Goal: Transaction & Acquisition: Obtain resource

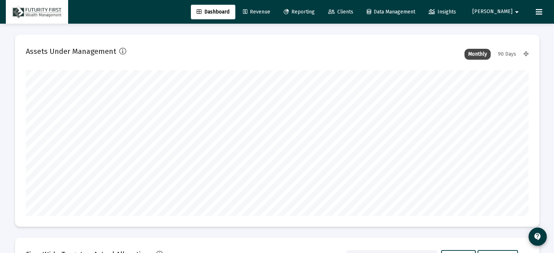
scroll to position [146, 271]
click at [353, 9] on span "Clients" at bounding box center [340, 12] width 25 height 6
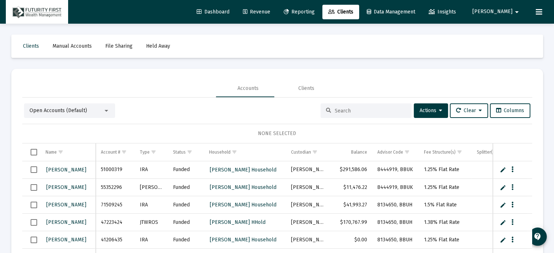
click at [357, 113] on input at bounding box center [370, 111] width 71 height 6
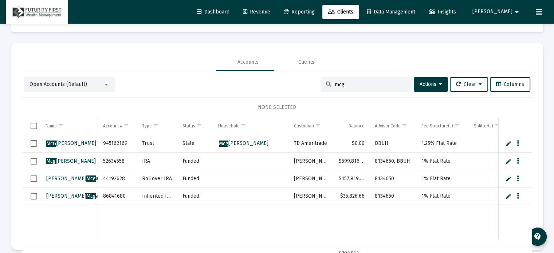
scroll to position [34, 0]
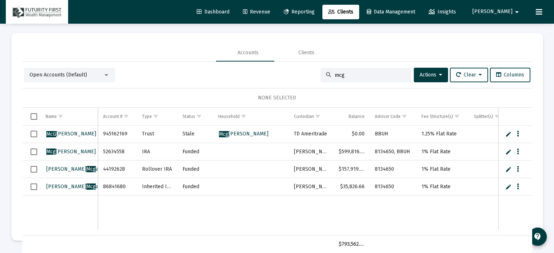
click at [107, 74] on div at bounding box center [106, 75] width 7 height 6
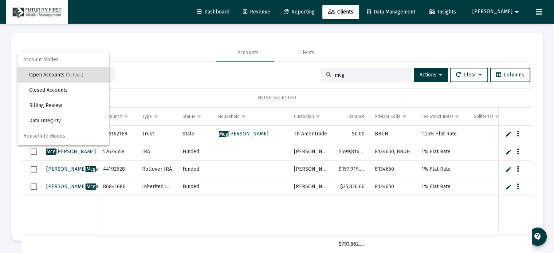
scroll to position [13, 0]
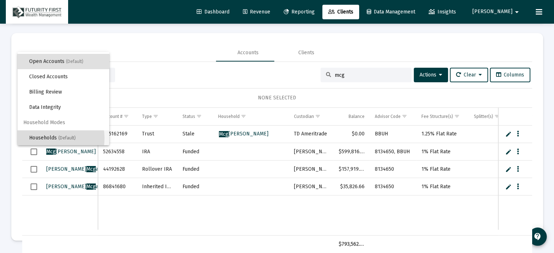
click at [47, 138] on span "Households (Default)" at bounding box center [66, 137] width 74 height 15
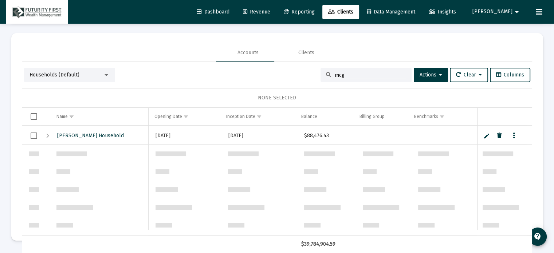
scroll to position [291, 0]
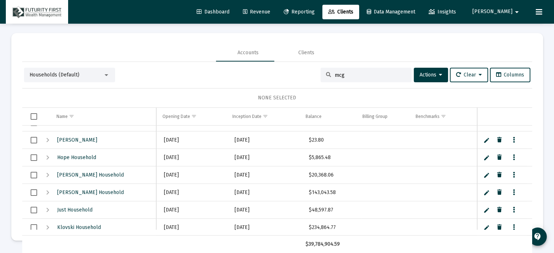
click at [108, 74] on div at bounding box center [106, 75] width 7 height 6
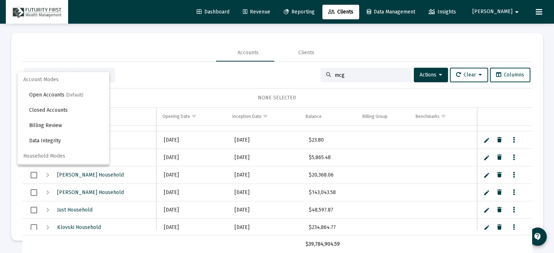
scroll to position [14, 0]
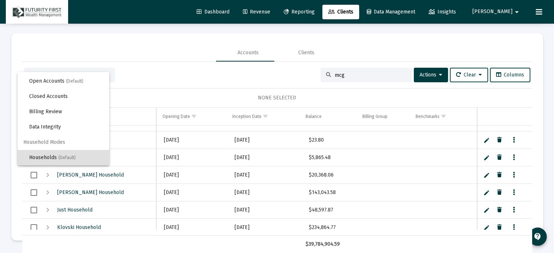
click at [71, 142] on span "Household Modes" at bounding box center [63, 142] width 92 height 15
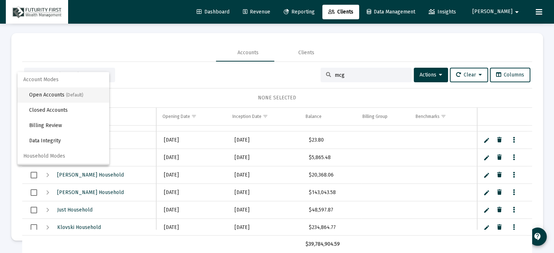
click at [50, 97] on span "Open Accounts (Default)" at bounding box center [66, 94] width 74 height 15
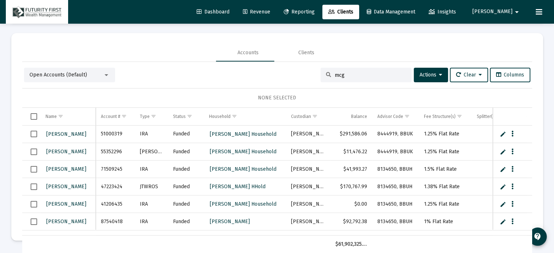
click at [348, 75] on input "mcg" at bounding box center [370, 75] width 71 height 6
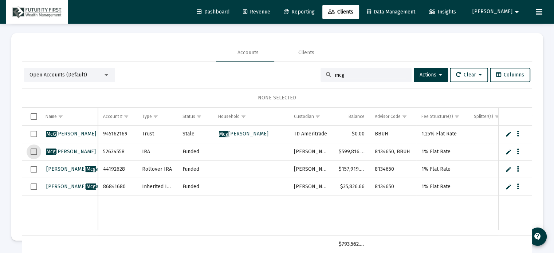
click at [35, 150] on span "Select row" at bounding box center [34, 152] width 7 height 7
click at [35, 168] on span "Select row" at bounding box center [34, 169] width 7 height 7
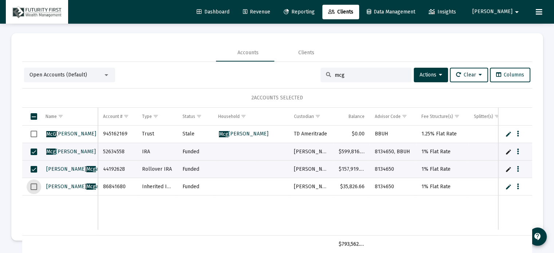
click at [34, 187] on span "Select row" at bounding box center [34, 187] width 7 height 7
click at [108, 75] on div at bounding box center [107, 75] width 4 height 2
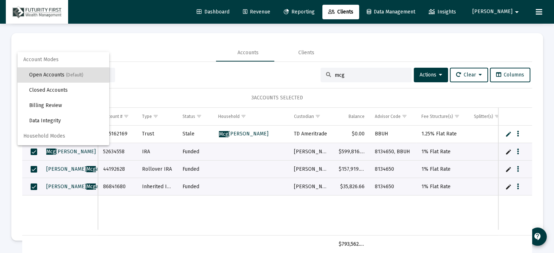
scroll to position [13, 0]
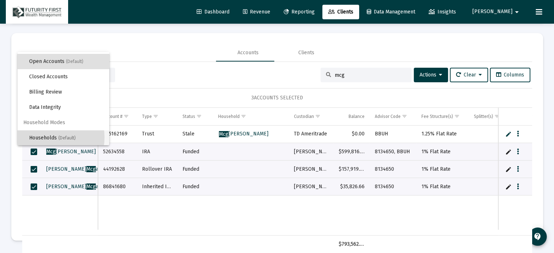
click at [49, 137] on span "Households (Default)" at bounding box center [66, 137] width 74 height 15
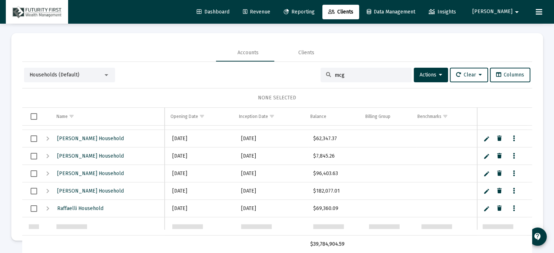
scroll to position [0, 0]
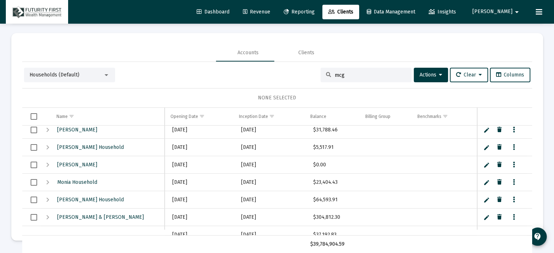
click at [105, 72] on div at bounding box center [106, 75] width 7 height 6
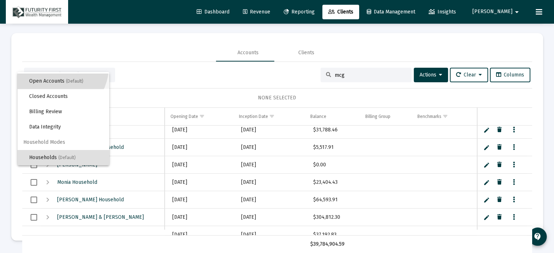
click at [54, 80] on span "Open Accounts (Default)" at bounding box center [66, 81] width 74 height 15
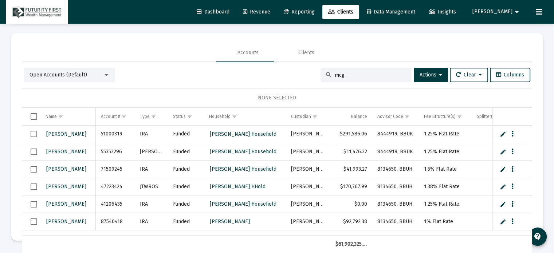
click at [351, 74] on input "mcg" at bounding box center [370, 75] width 71 height 6
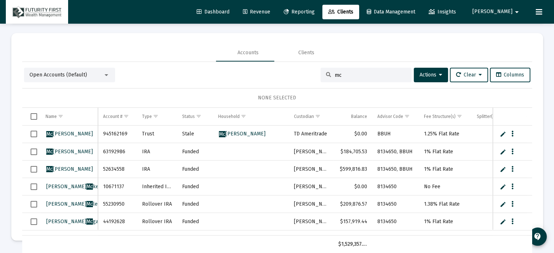
type input "mcg"
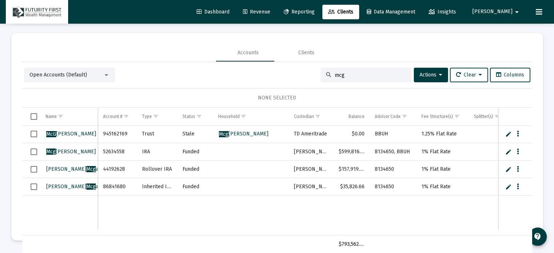
click at [32, 150] on span "Select row" at bounding box center [34, 152] width 7 height 7
click at [35, 168] on span "Select row" at bounding box center [34, 169] width 7 height 7
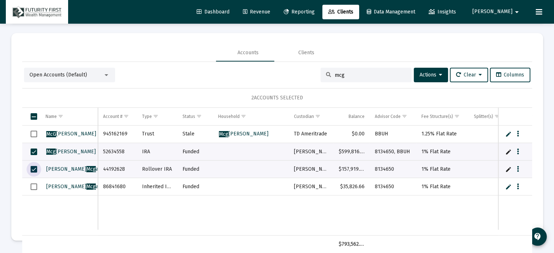
click at [32, 185] on span "Select row" at bounding box center [34, 187] width 7 height 7
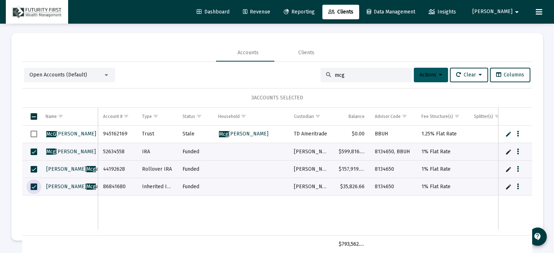
click at [439, 74] on icon at bounding box center [440, 74] width 3 height 5
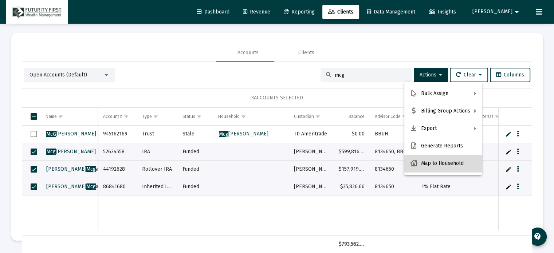
click at [446, 162] on button "Map to Household" at bounding box center [443, 163] width 78 height 17
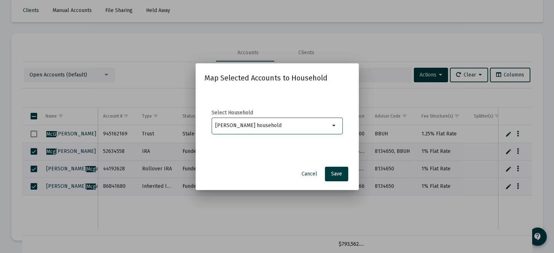
type input "McGahuey household"
click at [337, 173] on span "Save" at bounding box center [336, 174] width 11 height 6
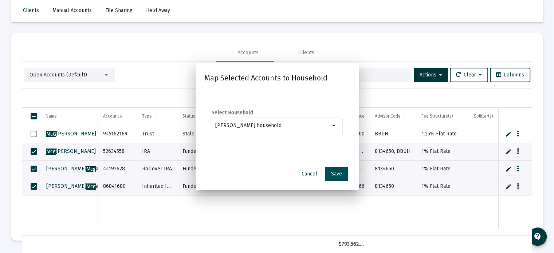
scroll to position [34, 0]
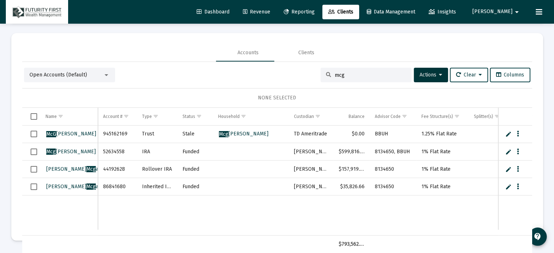
click at [107, 74] on div at bounding box center [107, 75] width 4 height 2
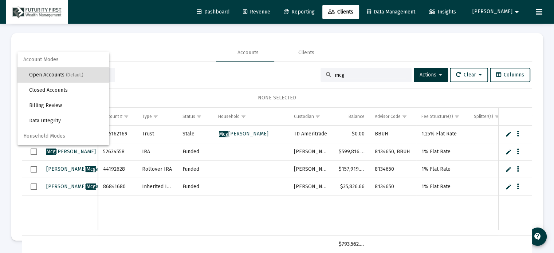
scroll to position [13, 0]
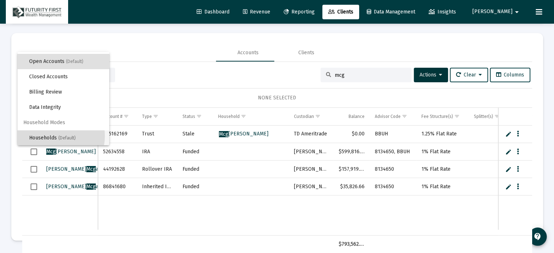
click at [54, 136] on span "Households (Default)" at bounding box center [66, 137] width 74 height 15
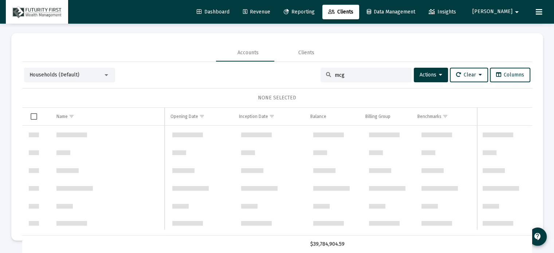
scroll to position [350, 0]
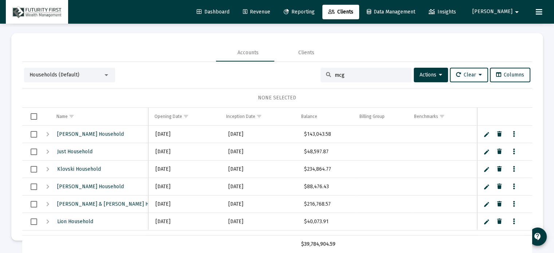
click at [348, 74] on input "mcg" at bounding box center [370, 75] width 71 height 6
type input "mcg"
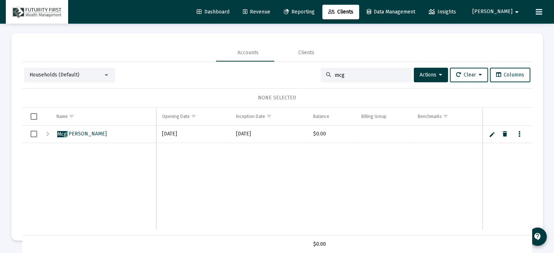
click at [515, 12] on mat-icon "arrow_drop_down" at bounding box center [517, 12] width 9 height 15
click at [513, 50] on button "Logout" at bounding box center [508, 48] width 43 height 17
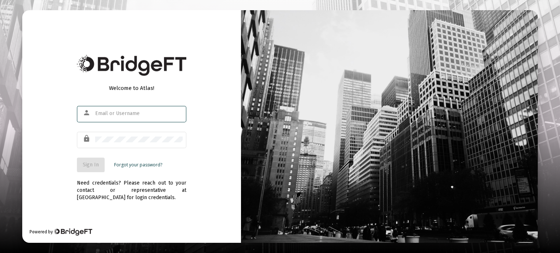
type input "[EMAIL_ADDRESS][DOMAIN_NAME]"
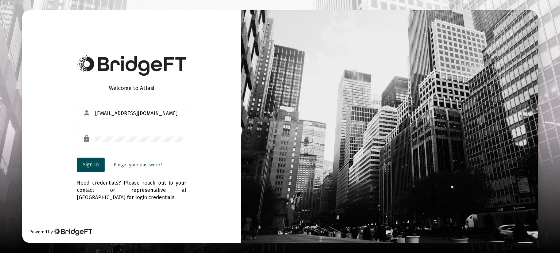
click at [87, 165] on span "Sign In" at bounding box center [91, 165] width 16 height 6
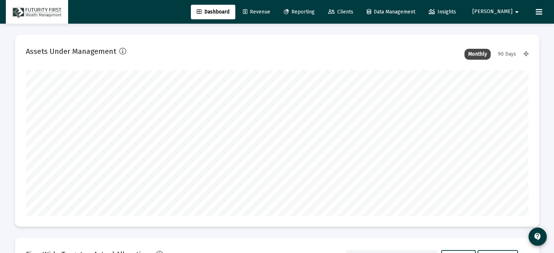
scroll to position [146, 503]
type input "[DATE]"
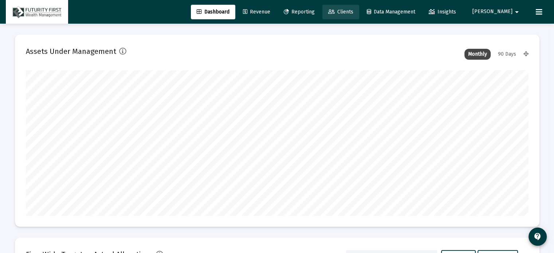
click at [353, 11] on span "Clients" at bounding box center [340, 12] width 25 height 6
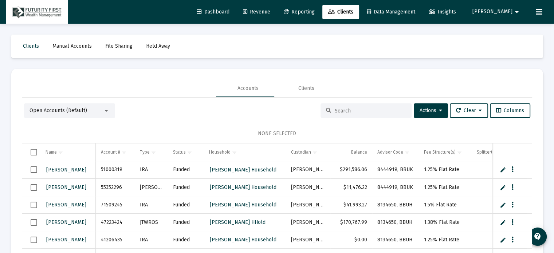
click at [348, 108] on input at bounding box center [370, 111] width 71 height 6
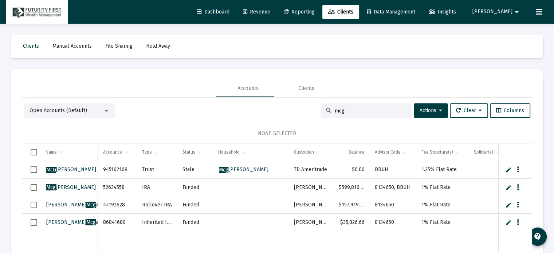
scroll to position [1, 0]
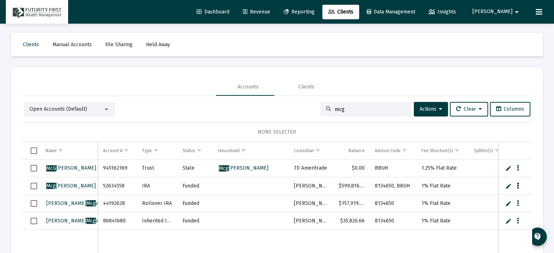
click at [515, 184] on button "Data grid" at bounding box center [518, 186] width 7 height 7
click at [33, 185] on div at bounding box center [277, 126] width 554 height 253
click at [32, 185] on span "Select row" at bounding box center [34, 186] width 7 height 7
click at [34, 205] on span "Select row" at bounding box center [34, 203] width 7 height 7
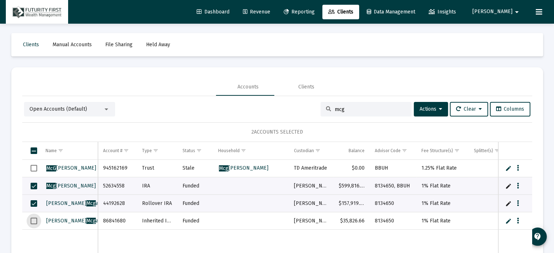
click at [34, 220] on span "Select row" at bounding box center [34, 221] width 7 height 7
click at [107, 109] on div at bounding box center [107, 110] width 4 height 2
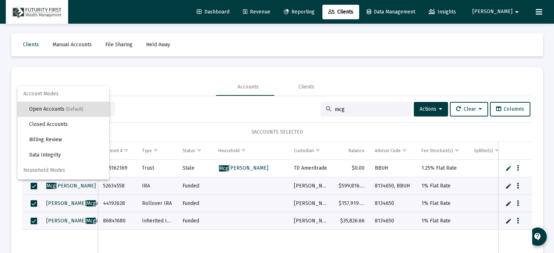
scroll to position [13, 0]
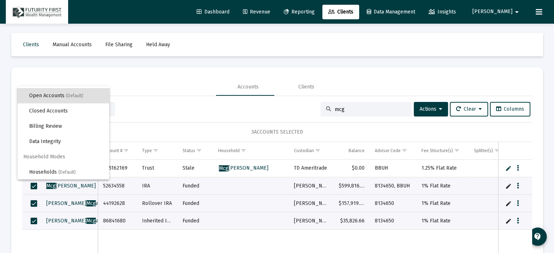
click at [39, 155] on span "Household Modes" at bounding box center [63, 156] width 92 height 15
click at [53, 170] on span "Households (Default)" at bounding box center [66, 172] width 74 height 15
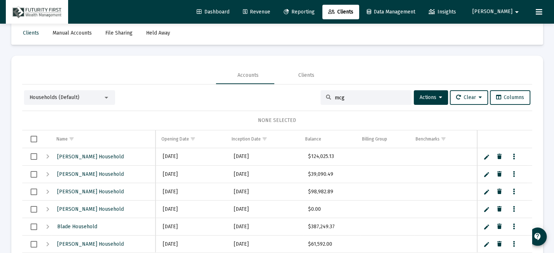
scroll to position [0, 0]
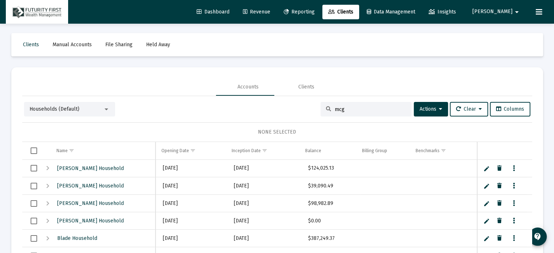
click at [364, 109] on input "mcg" at bounding box center [370, 109] width 71 height 6
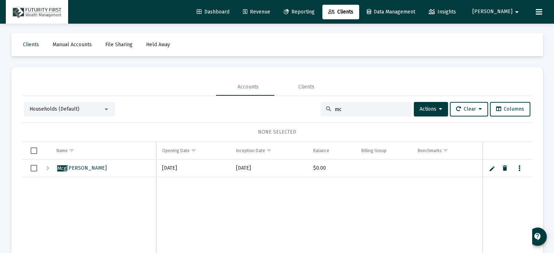
type input "m"
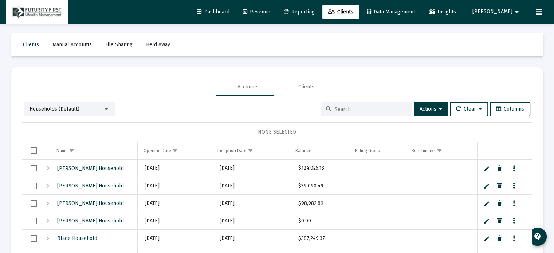
click at [345, 109] on input at bounding box center [370, 109] width 71 height 6
click at [107, 108] on div at bounding box center [106, 109] width 7 height 6
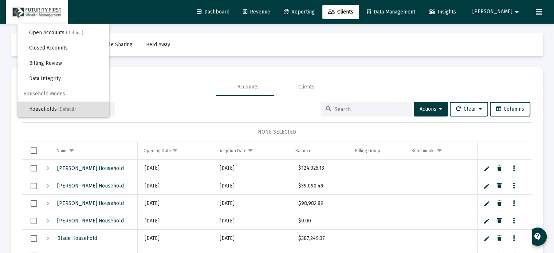
scroll to position [13, 0]
click at [52, 110] on span "Households (Default)" at bounding box center [66, 109] width 74 height 15
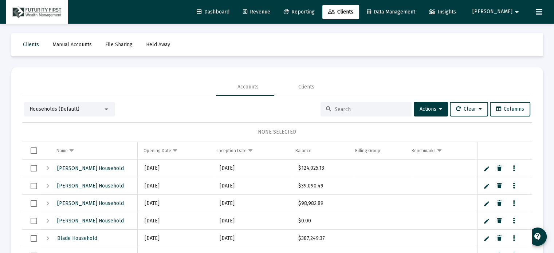
click at [357, 110] on input at bounding box center [370, 109] width 71 height 6
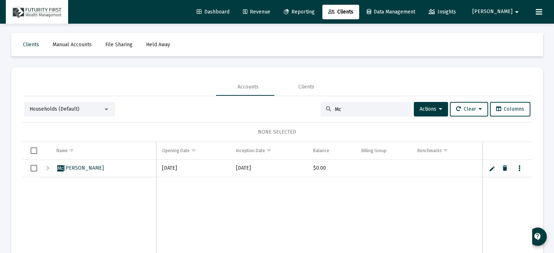
type input "M"
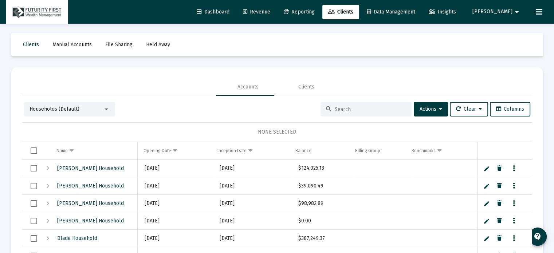
paste input "McGahuey"
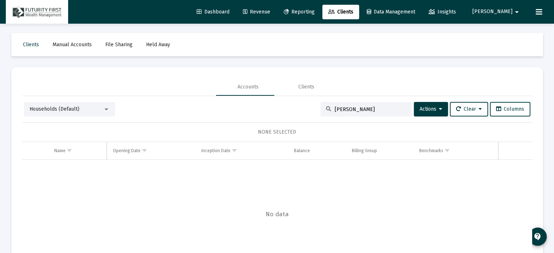
click at [335, 107] on input "McGahuey" at bounding box center [370, 109] width 71 height 6
click at [369, 110] on input "McGahuey" at bounding box center [370, 109] width 71 height 6
type input "[PERSON_NAME] Household"
click at [106, 108] on div at bounding box center [106, 109] width 7 height 6
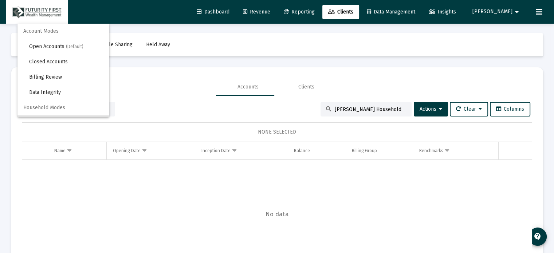
scroll to position [14, 0]
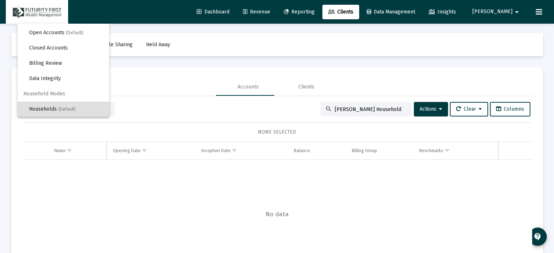
click at [430, 109] on div at bounding box center [277, 126] width 554 height 253
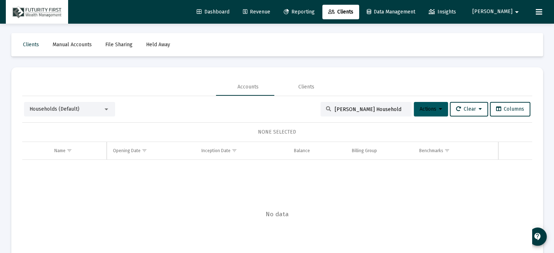
click at [439, 107] on icon at bounding box center [440, 109] width 3 height 5
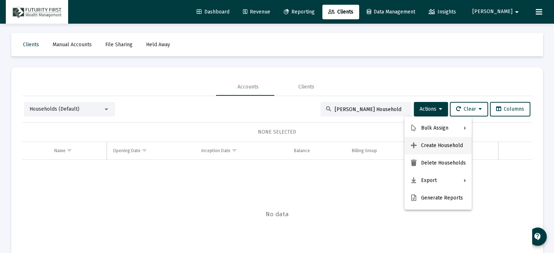
click at [436, 145] on button "Create Household" at bounding box center [437, 145] width 67 height 17
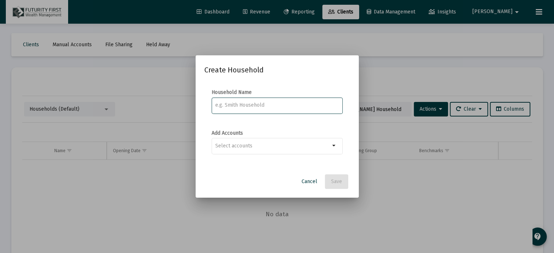
click at [243, 105] on input at bounding box center [277, 105] width 124 height 6
paste input "McGahuey"
type input "[PERSON_NAME] Household"
click at [316, 146] on input "Selection" at bounding box center [272, 146] width 115 height 6
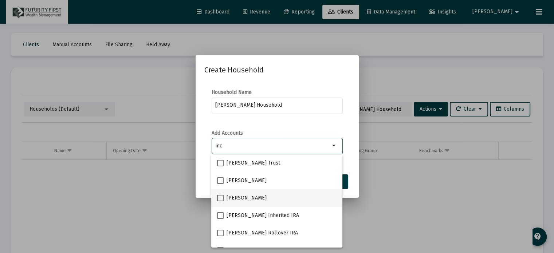
type input "mc"
click at [221, 199] on span at bounding box center [220, 198] width 7 height 7
click at [220, 201] on input "[PERSON_NAME]" at bounding box center [220, 201] width 0 height 0
checkbox input "true"
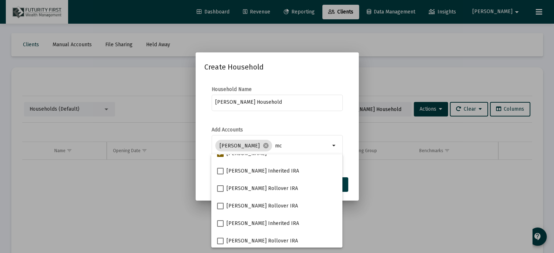
scroll to position [47, 0]
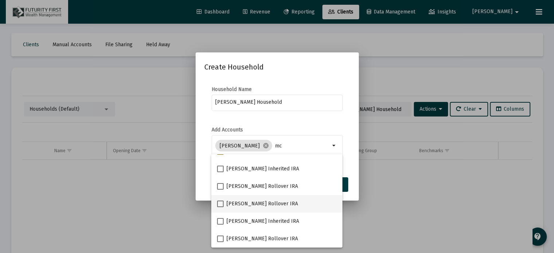
click at [221, 204] on span at bounding box center [220, 204] width 7 height 7
click at [220, 207] on input "[PERSON_NAME] Rollover IRA" at bounding box center [220, 207] width 0 height 0
checkbox input "true"
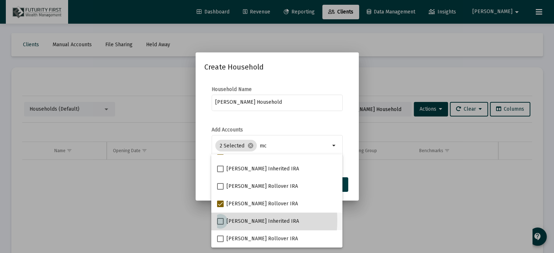
click at [219, 220] on span at bounding box center [220, 221] width 7 height 7
click at [220, 225] on input "[PERSON_NAME] Inherited IRA" at bounding box center [220, 225] width 0 height 0
checkbox input "true"
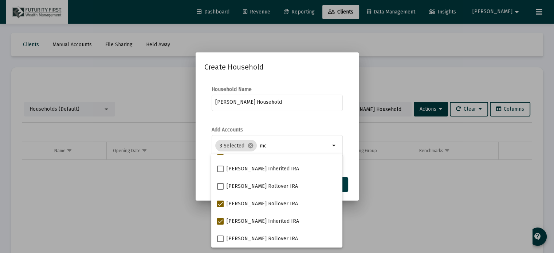
click at [351, 118] on mat-dialog-content "Household Name McGahuey Household Add Accounts 3 Selected cancel mc arrow_drop_…" at bounding box center [277, 126] width 163 height 94
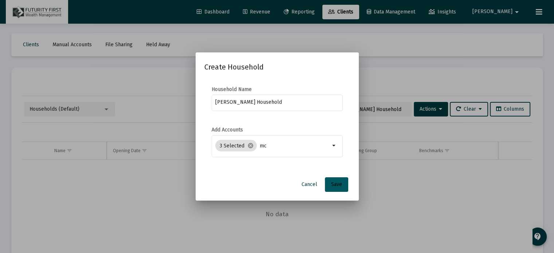
click at [338, 184] on span "Save" at bounding box center [336, 184] width 11 height 6
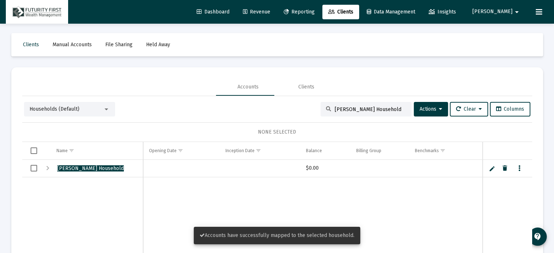
click at [509, 11] on span "[PERSON_NAME]" at bounding box center [493, 12] width 40 height 6
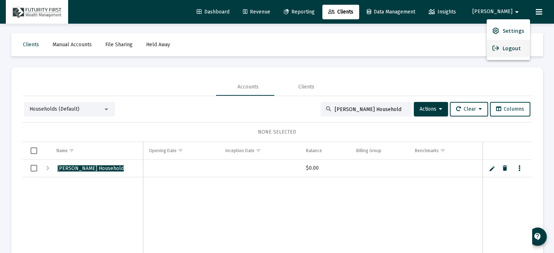
click at [504, 48] on button "Logout" at bounding box center [508, 48] width 43 height 17
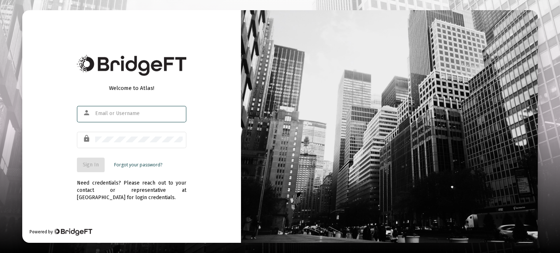
type input "[EMAIL_ADDRESS][DOMAIN_NAME]"
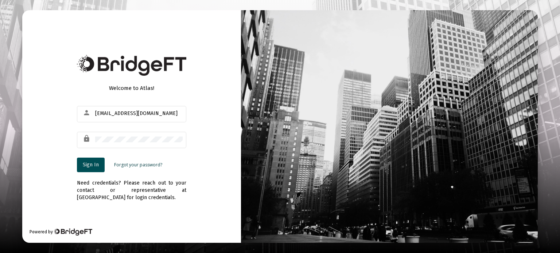
click at [85, 165] on span "Sign In" at bounding box center [91, 165] width 16 height 6
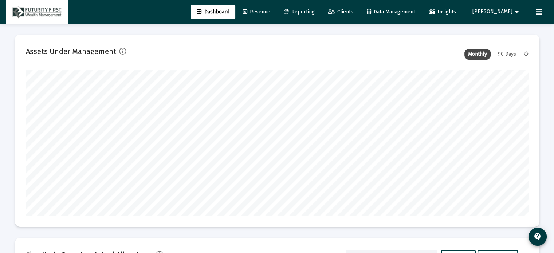
scroll to position [146, 271]
type input "[DATE]"
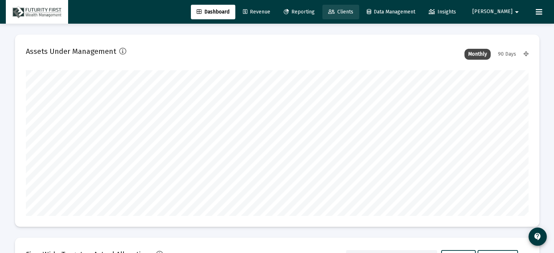
click at [353, 12] on span "Clients" at bounding box center [340, 12] width 25 height 6
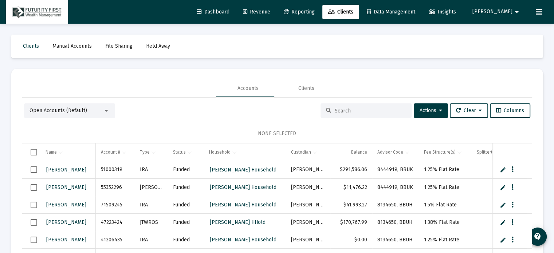
click at [362, 111] on input at bounding box center [370, 111] width 71 height 6
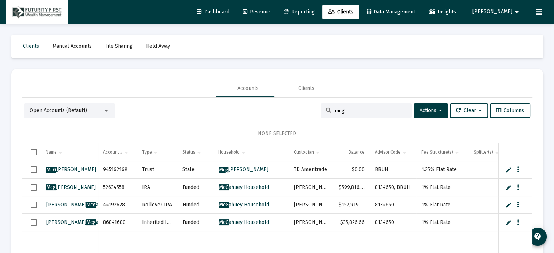
scroll to position [1, 0]
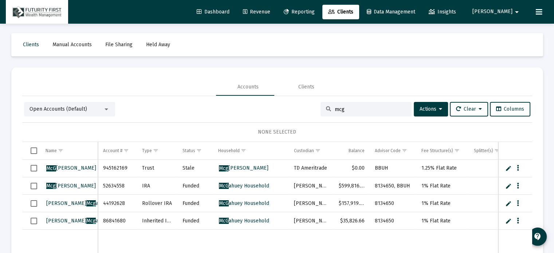
click at [105, 109] on div at bounding box center [107, 110] width 4 height 2
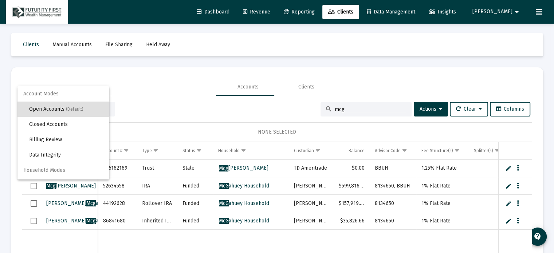
scroll to position [13, 0]
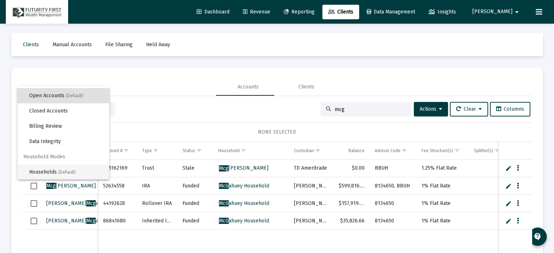
click at [59, 171] on span "Households (Default)" at bounding box center [66, 172] width 74 height 15
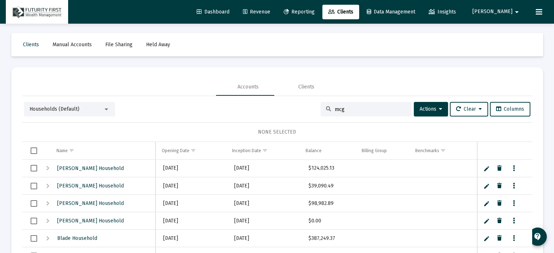
click at [353, 109] on input "mcg" at bounding box center [370, 109] width 71 height 6
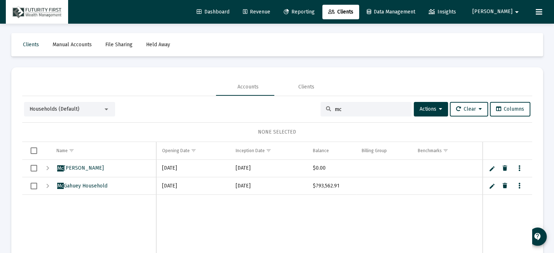
type input "mcg"
click at [32, 186] on span "Select row" at bounding box center [34, 186] width 7 height 7
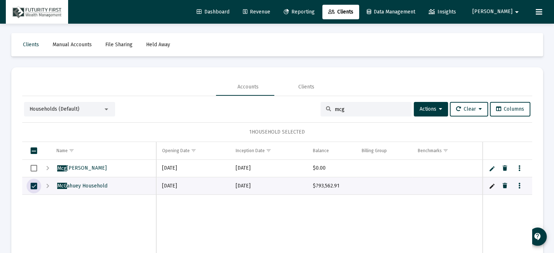
click at [315, 11] on span "Reporting" at bounding box center [299, 12] width 31 height 6
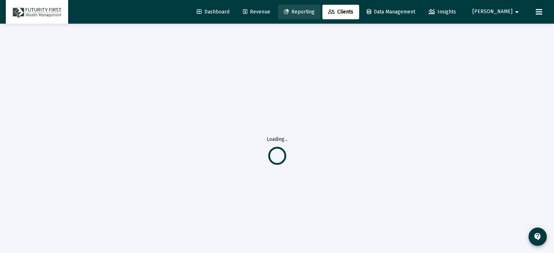
scroll to position [0, 0]
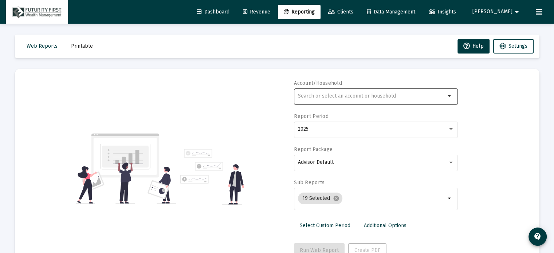
click at [362, 97] on input "text" at bounding box center [372, 96] width 148 height 6
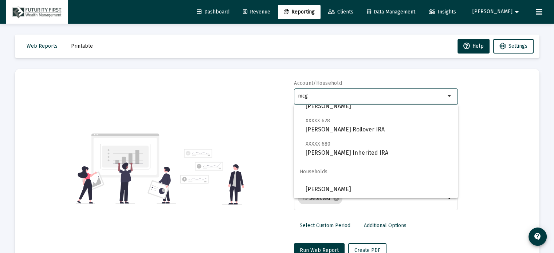
scroll to position [70, 0]
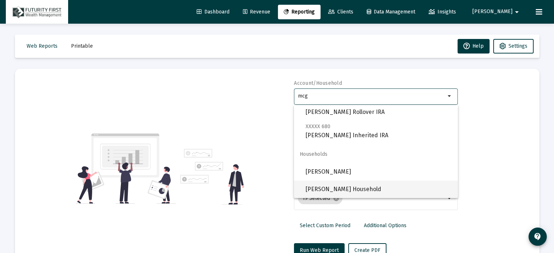
click at [338, 188] on span "[PERSON_NAME] Household" at bounding box center [379, 189] width 146 height 17
type input "[PERSON_NAME] Household"
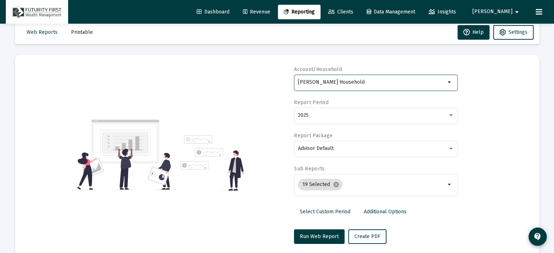
scroll to position [26, 0]
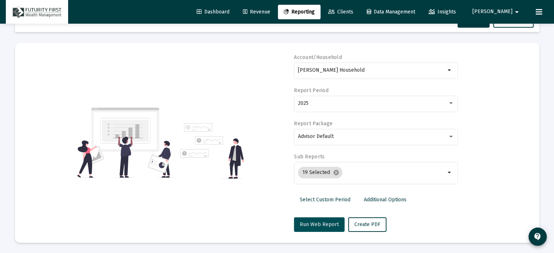
click at [316, 223] on span "Run Web Report" at bounding box center [319, 225] width 39 height 6
select select "View all"
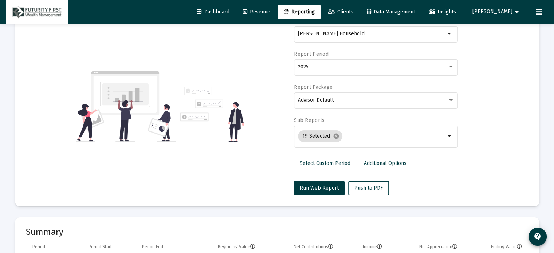
scroll to position [99, 0]
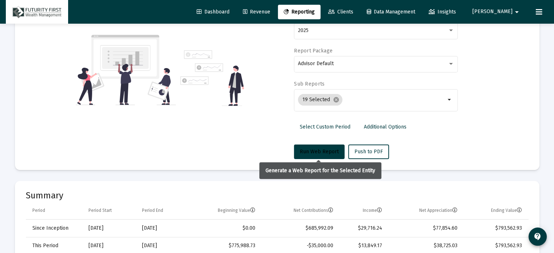
click at [318, 148] on button "Run Web Report" at bounding box center [319, 152] width 51 height 15
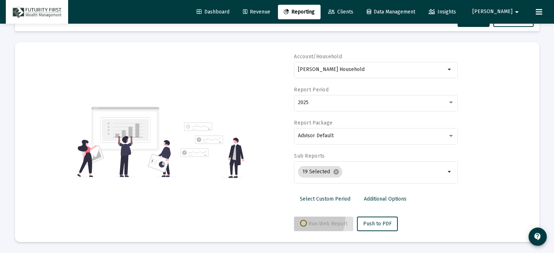
scroll to position [26, 0]
select select "View all"
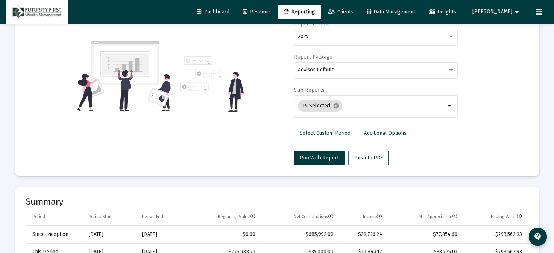
scroll to position [135, 0]
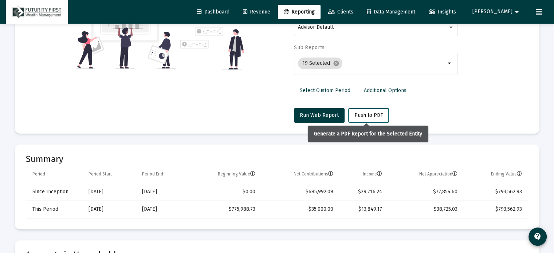
click at [365, 116] on span "Push to PDF" at bounding box center [368, 115] width 28 height 6
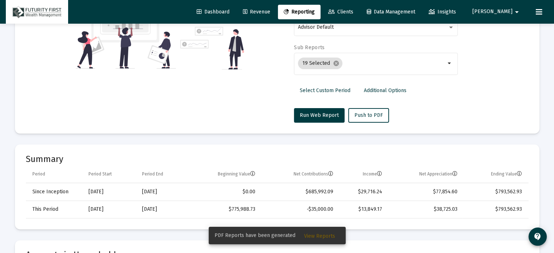
click at [316, 236] on span "View Reports" at bounding box center [319, 236] width 31 height 6
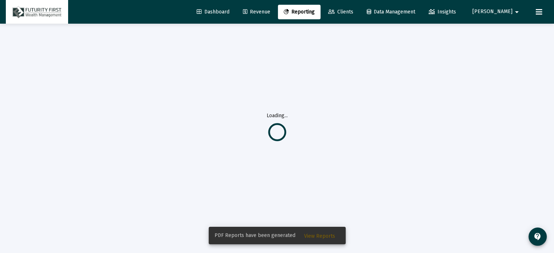
scroll to position [23, 0]
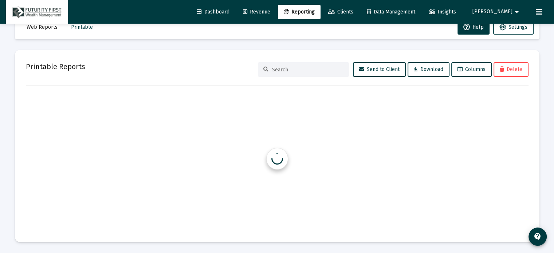
scroll to position [19, 0]
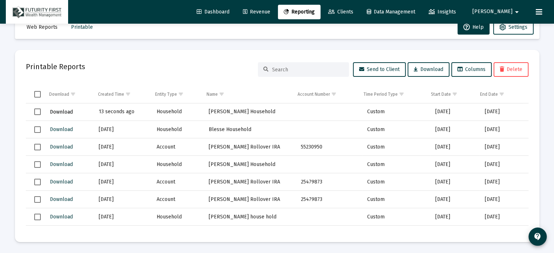
click at [59, 111] on span "Download" at bounding box center [61, 112] width 23 height 6
click at [353, 12] on span "Clients" at bounding box center [340, 12] width 25 height 6
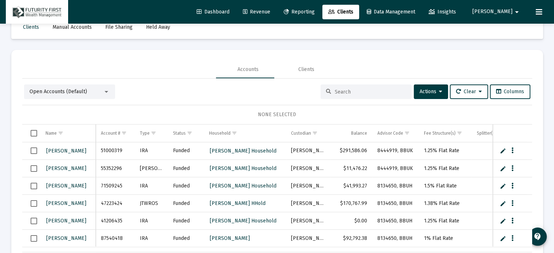
click at [360, 93] on input at bounding box center [370, 92] width 71 height 6
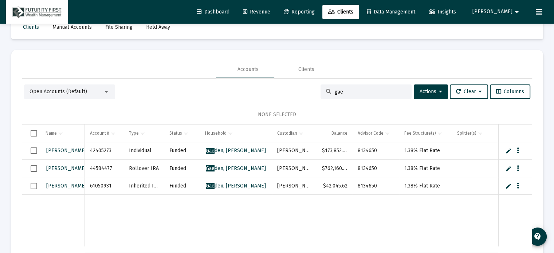
type input "gae"
click at [315, 10] on span "Reporting" at bounding box center [299, 12] width 31 height 6
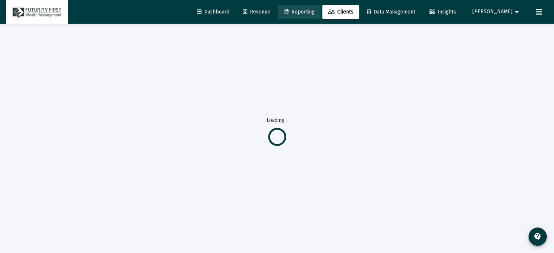
select select "View all"
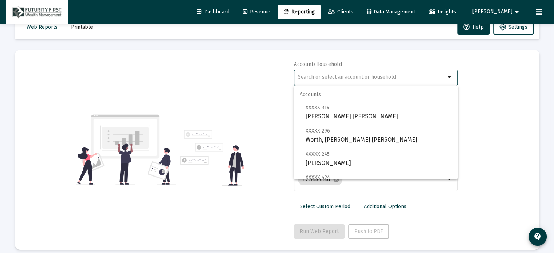
click at [360, 77] on input "text" at bounding box center [372, 77] width 148 height 6
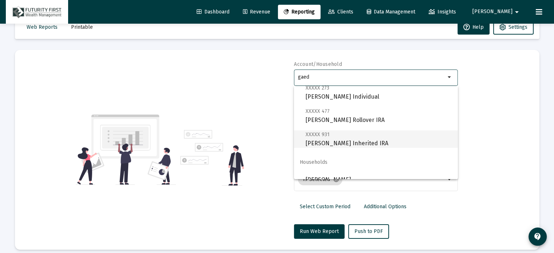
scroll to position [29, 0]
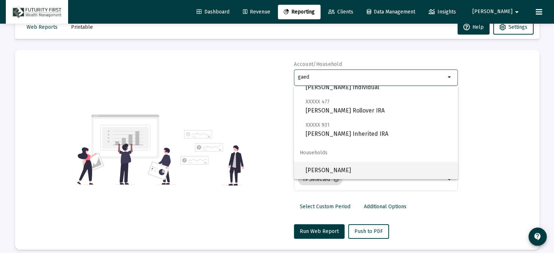
click at [341, 170] on span "[PERSON_NAME]" at bounding box center [379, 170] width 146 height 17
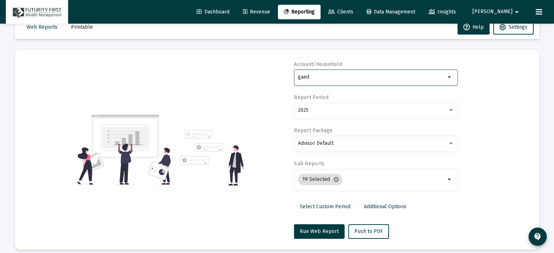
type input "[PERSON_NAME]"
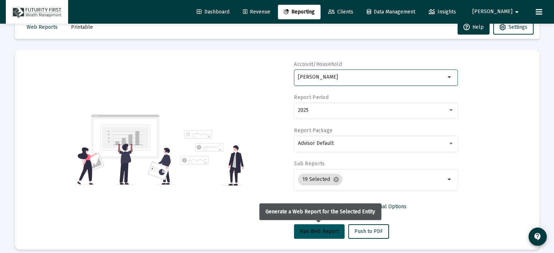
click at [323, 231] on span "Run Web Report" at bounding box center [319, 231] width 39 height 6
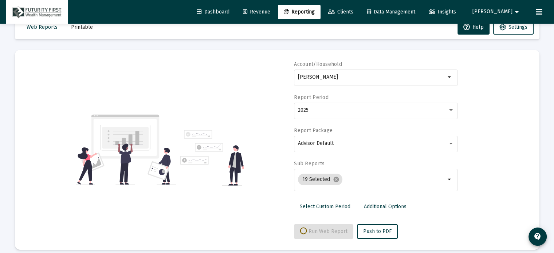
select select "View all"
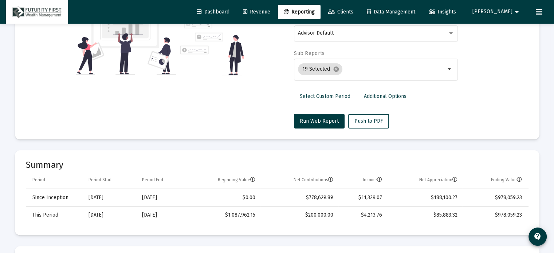
scroll to position [92, 0]
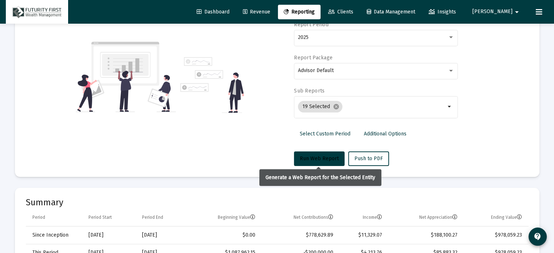
click at [318, 157] on span "Run Web Report" at bounding box center [319, 159] width 39 height 6
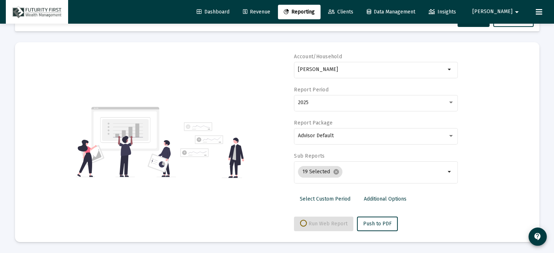
scroll to position [26, 0]
select select "View all"
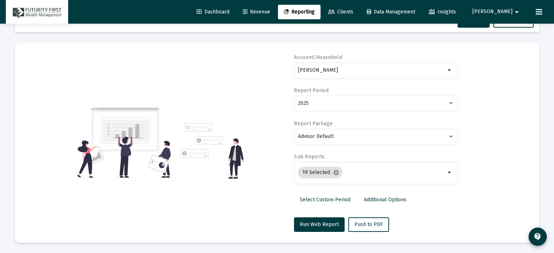
scroll to position [92, 0]
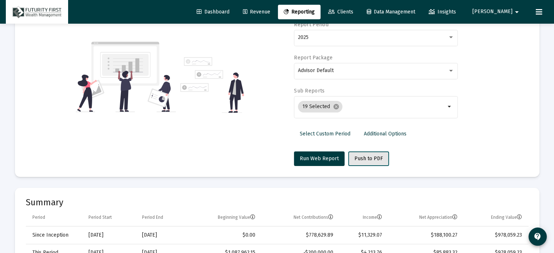
click at [365, 156] on span "Push to PDF" at bounding box center [368, 159] width 28 height 6
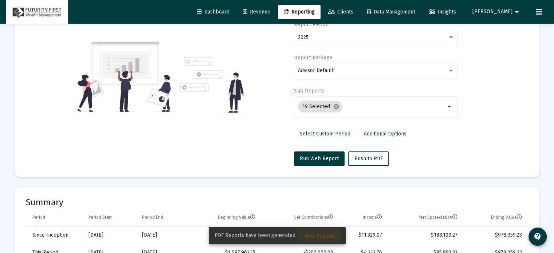
click at [320, 236] on span "View Reports" at bounding box center [319, 236] width 31 height 6
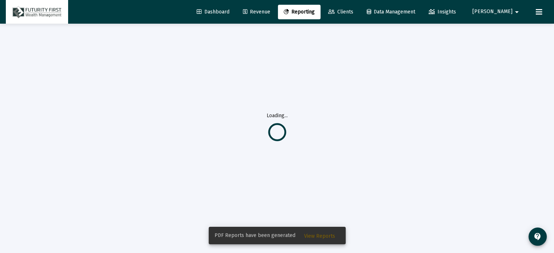
scroll to position [23, 0]
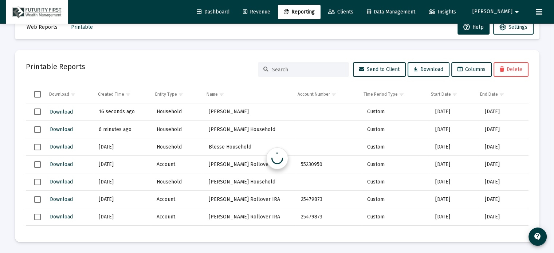
scroll to position [19, 0]
click at [60, 110] on span "Download" at bounding box center [61, 112] width 23 height 6
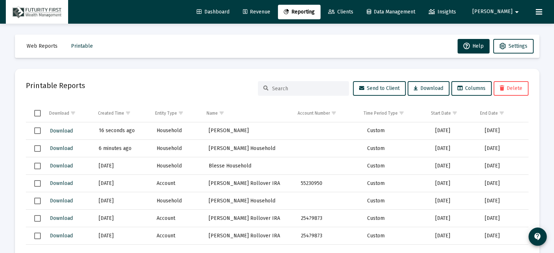
click at [353, 11] on span "Clients" at bounding box center [340, 12] width 25 height 6
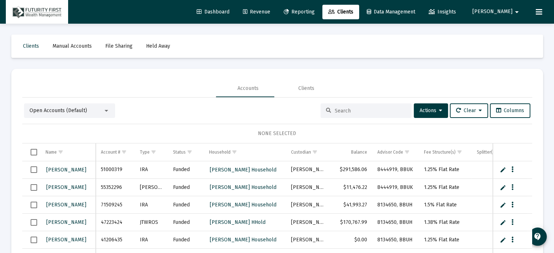
click at [359, 110] on input at bounding box center [370, 111] width 71 height 6
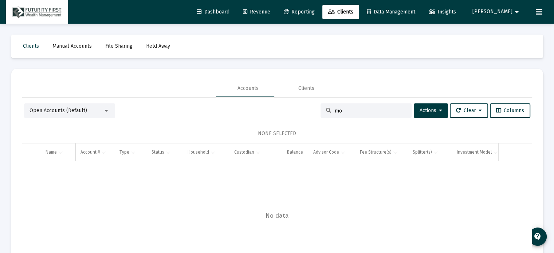
type input "m"
type input "Moffat Household"
click at [424, 109] on span "Actions" at bounding box center [431, 110] width 23 height 6
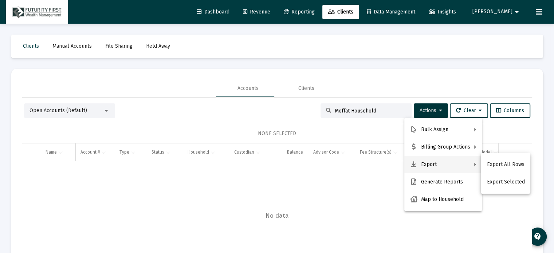
click at [389, 110] on div at bounding box center [277, 126] width 554 height 253
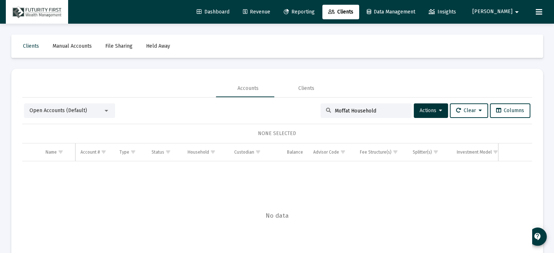
click at [106, 109] on div at bounding box center [106, 111] width 7 height 6
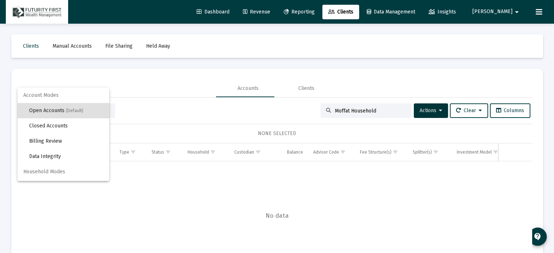
click at [256, 66] on div at bounding box center [277, 126] width 554 height 253
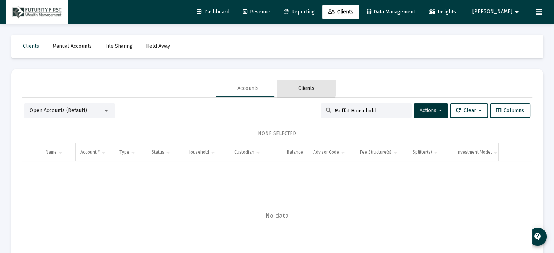
click at [301, 87] on div "Clients" at bounding box center [306, 88] width 16 height 7
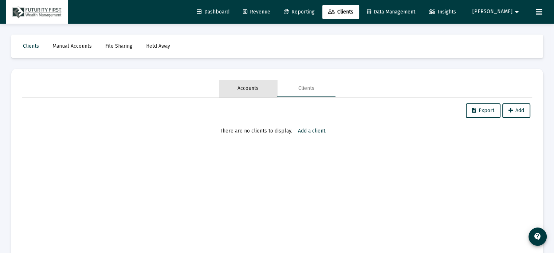
click at [252, 89] on div "Accounts" at bounding box center [248, 88] width 21 height 7
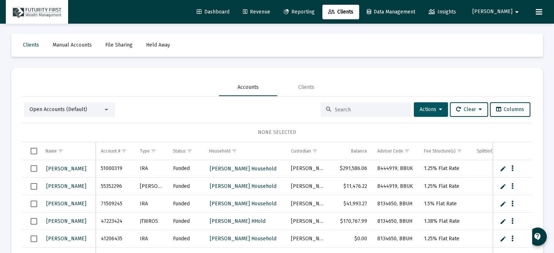
scroll to position [1, 0]
click at [350, 110] on input at bounding box center [370, 109] width 71 height 6
click at [35, 43] on span "Clients" at bounding box center [31, 45] width 16 height 6
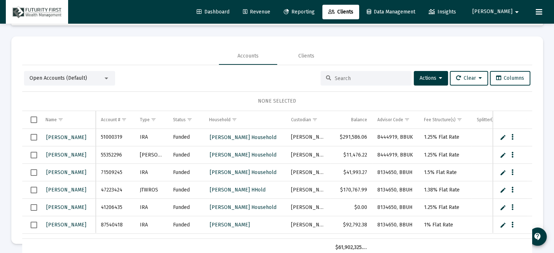
scroll to position [34, 0]
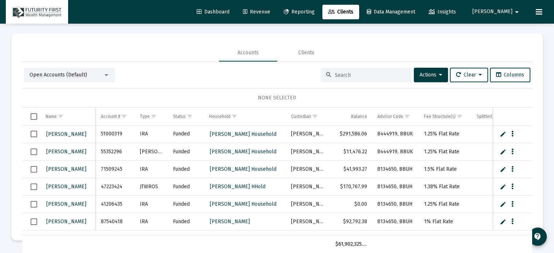
click at [72, 75] on span "Open Accounts (Default)" at bounding box center [59, 75] width 58 height 6
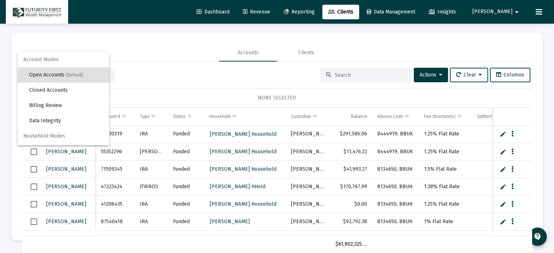
scroll to position [13, 0]
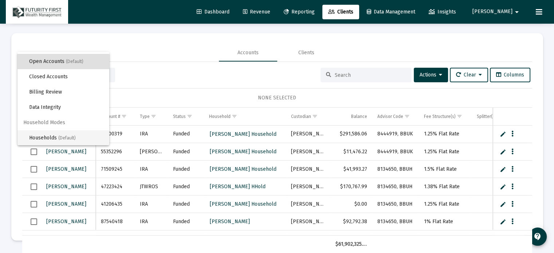
click at [56, 137] on span "Households (Default)" at bounding box center [66, 137] width 74 height 15
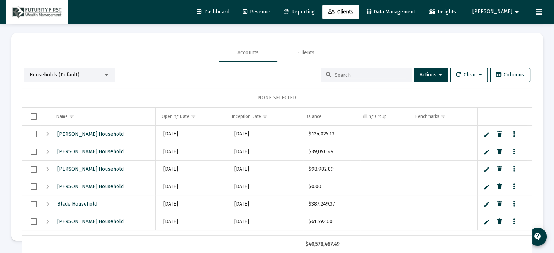
click at [370, 77] on input at bounding box center [370, 75] width 71 height 6
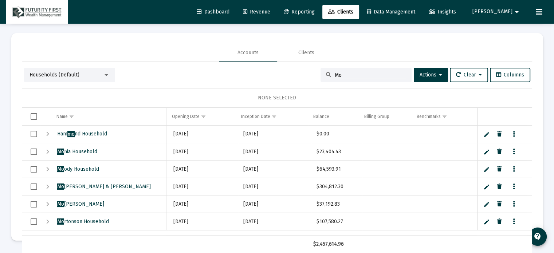
type input "M"
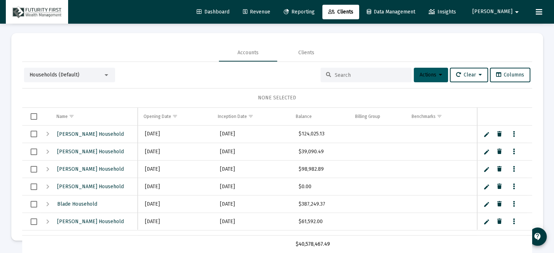
click at [424, 77] on span "Actions" at bounding box center [431, 75] width 23 height 6
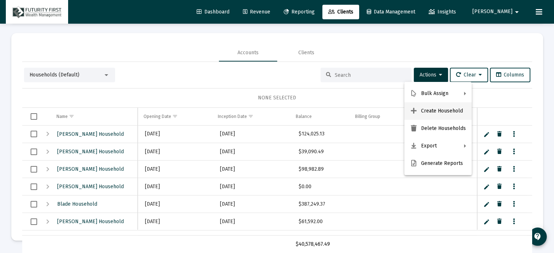
click at [428, 110] on button "Create Household" at bounding box center [437, 110] width 67 height 17
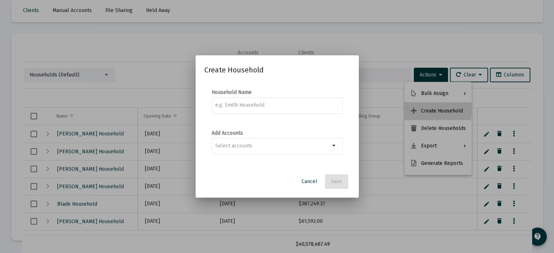
scroll to position [0, 0]
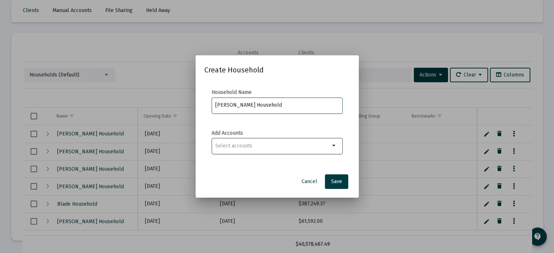
type input "[PERSON_NAME] Household"
click at [307, 147] on input "Selection" at bounding box center [272, 146] width 115 height 6
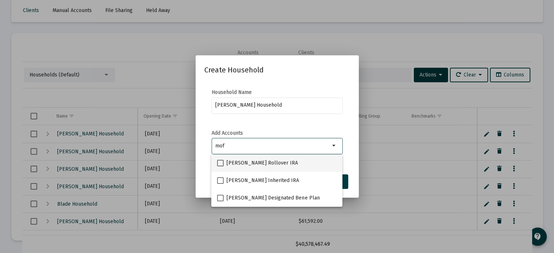
type input "mof"
click at [220, 161] on span at bounding box center [220, 163] width 7 height 7
click at [220, 166] on input "[PERSON_NAME] Rollover IRA" at bounding box center [220, 166] width 0 height 0
checkbox input "true"
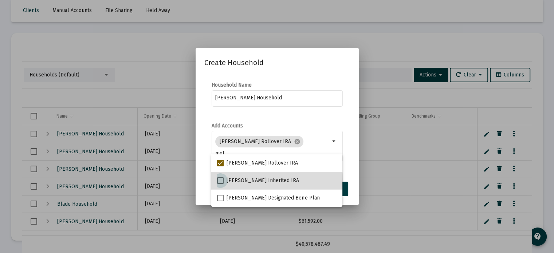
click at [221, 180] on span at bounding box center [220, 180] width 7 height 7
click at [220, 184] on input "[PERSON_NAME] Inherited IRA" at bounding box center [220, 184] width 0 height 0
checkbox input "true"
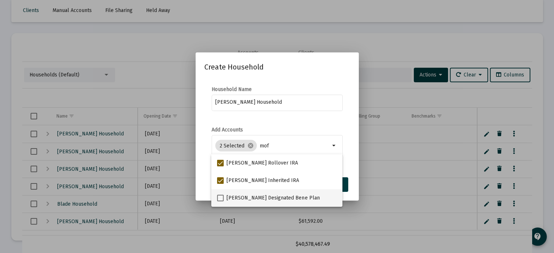
click at [220, 199] on span at bounding box center [220, 198] width 7 height 7
click at [220, 201] on input "[PERSON_NAME] Designated Bene Plan" at bounding box center [220, 201] width 0 height 0
checkbox input "true"
click at [349, 118] on form "Household Name [PERSON_NAME] Household" at bounding box center [277, 102] width 146 height 33
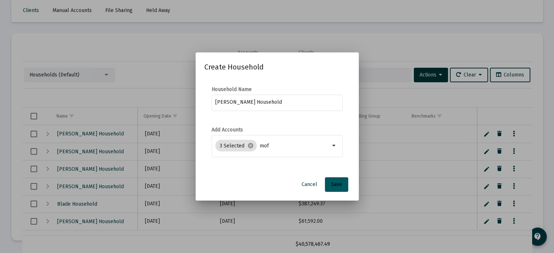
click at [339, 185] on span "Save" at bounding box center [336, 184] width 11 height 6
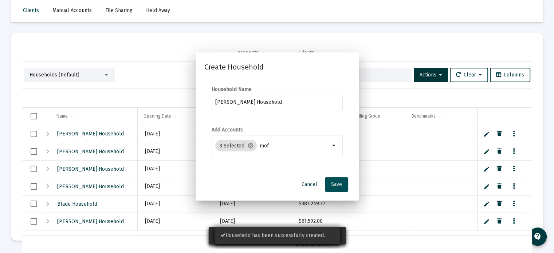
scroll to position [34, 0]
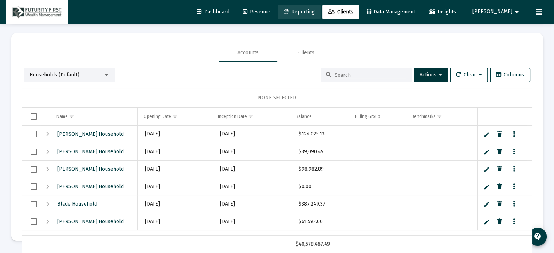
click at [315, 11] on span "Reporting" at bounding box center [299, 12] width 31 height 6
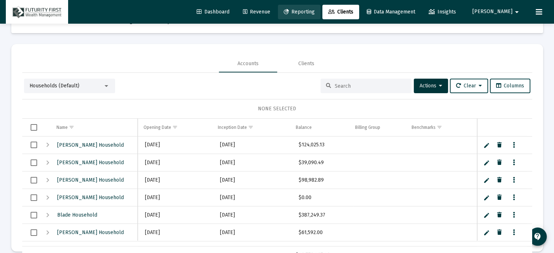
scroll to position [0, 0]
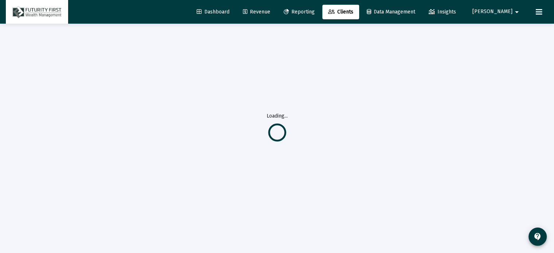
select select "View all"
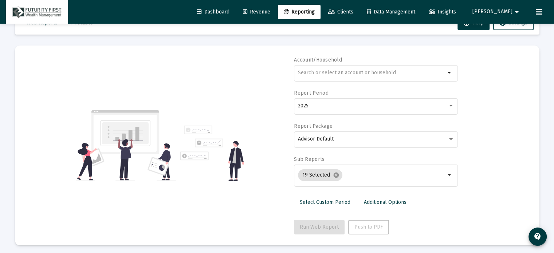
scroll to position [36, 0]
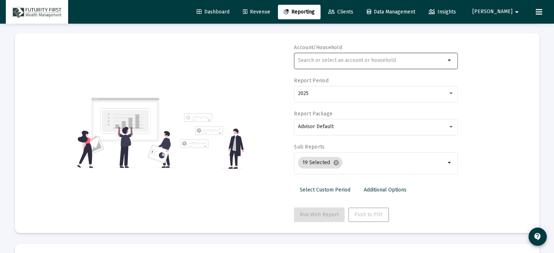
click at [375, 59] on input "text" at bounding box center [372, 61] width 148 height 6
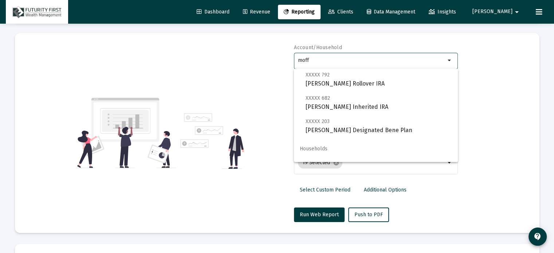
scroll to position [29, 0]
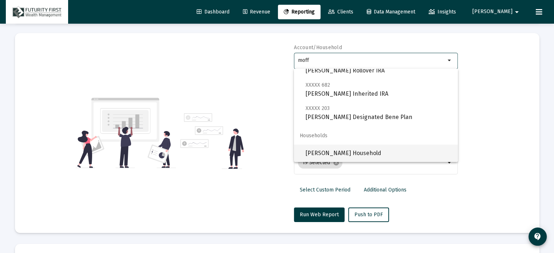
click at [338, 153] on span "[PERSON_NAME] Household" at bounding box center [379, 153] width 146 height 17
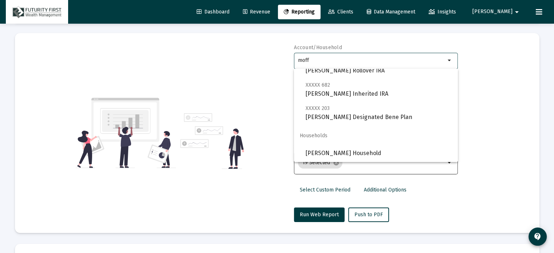
type input "[PERSON_NAME] Household"
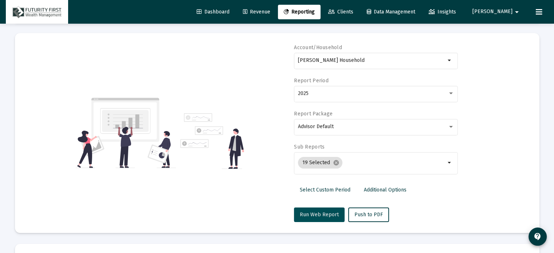
click at [320, 212] on span "Run Web Report" at bounding box center [319, 215] width 39 height 6
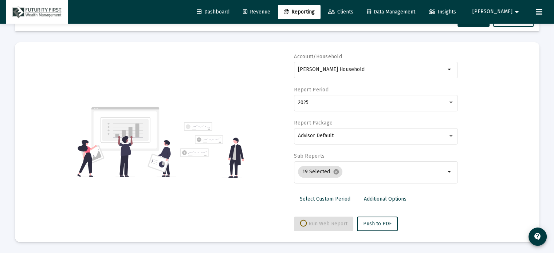
scroll to position [26, 0]
select select "View all"
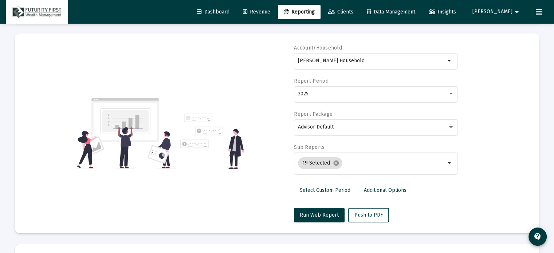
scroll to position [73, 0]
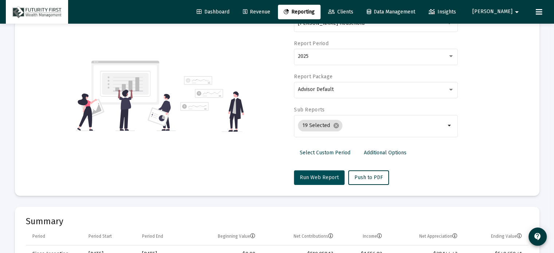
click at [321, 175] on span "Run Web Report" at bounding box center [319, 178] width 39 height 6
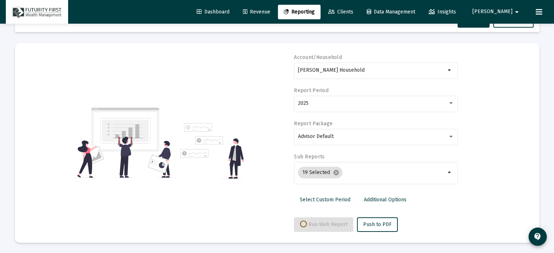
select select "View all"
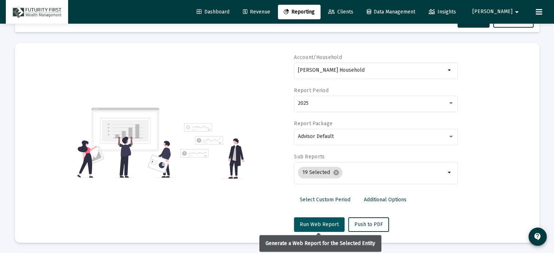
scroll to position [73, 0]
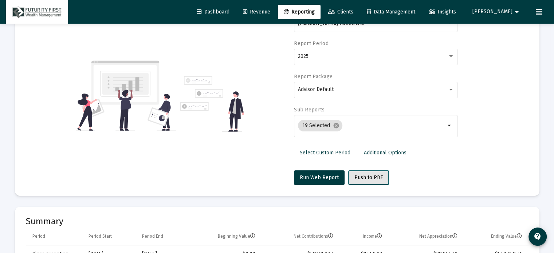
click at [362, 177] on span "Push to PDF" at bounding box center [368, 178] width 28 height 6
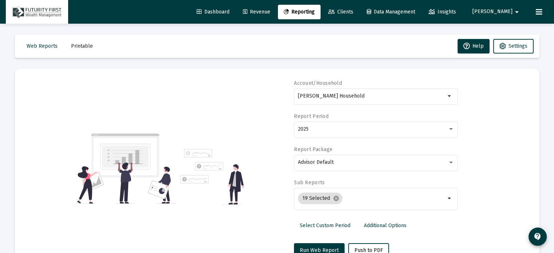
scroll to position [36, 0]
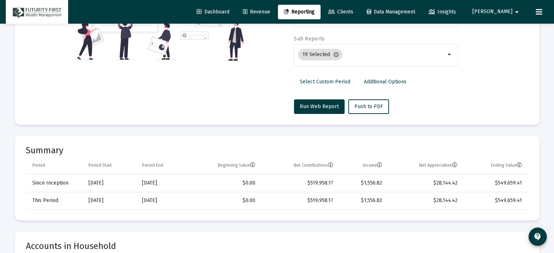
scroll to position [146, 0]
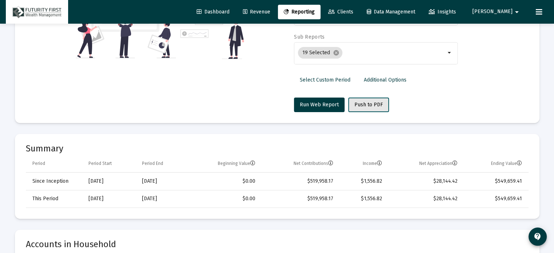
click at [368, 103] on span "Push to PDF" at bounding box center [368, 105] width 28 height 6
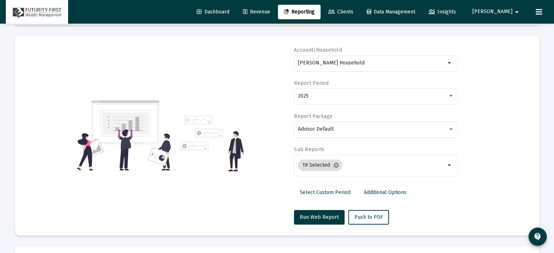
scroll to position [73, 0]
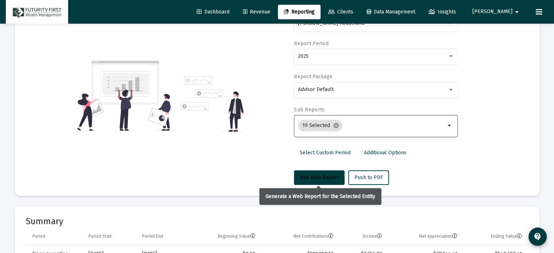
click at [325, 179] on span "Run Web Report" at bounding box center [319, 178] width 39 height 6
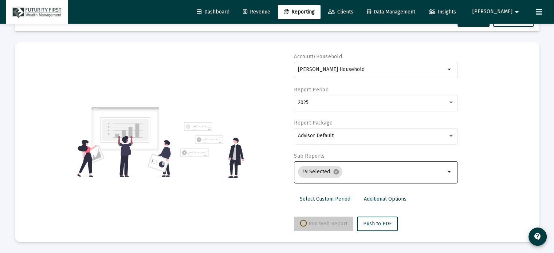
scroll to position [26, 0]
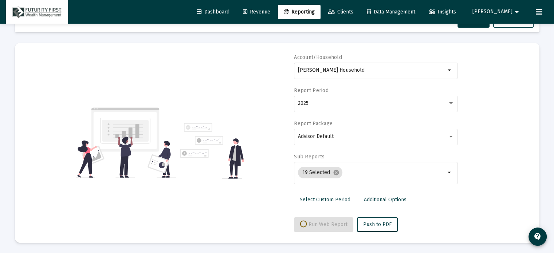
select select "View all"
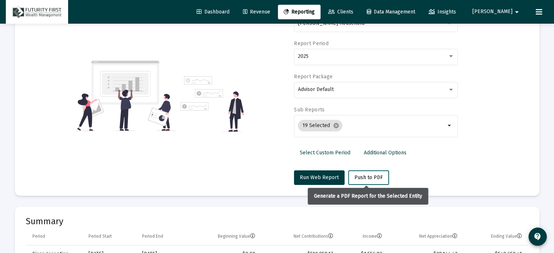
click at [368, 175] on span "Push to PDF" at bounding box center [368, 178] width 28 height 6
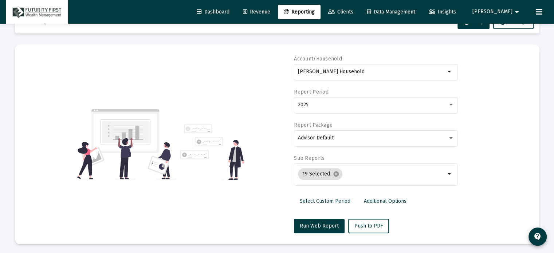
scroll to position [0, 0]
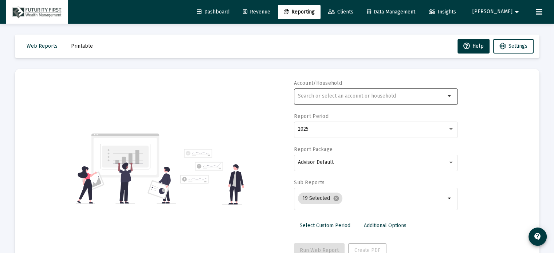
click at [403, 99] on div at bounding box center [372, 96] width 148 height 18
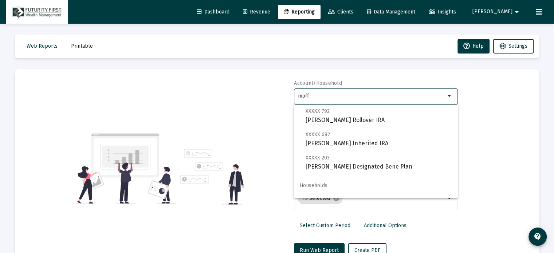
scroll to position [29, 0]
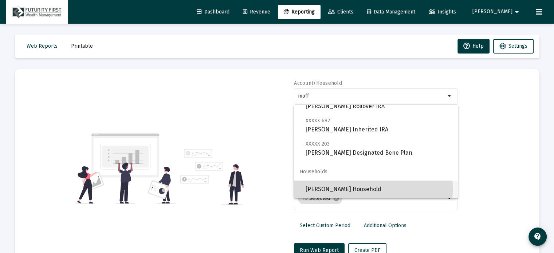
click at [350, 189] on span "Moffatt Household" at bounding box center [379, 189] width 146 height 17
type input "Moffatt Household"
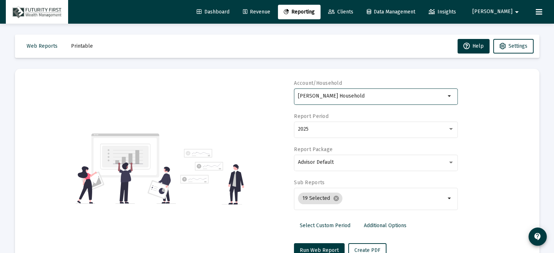
scroll to position [26, 0]
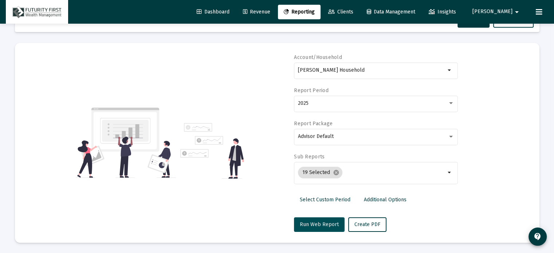
click at [317, 224] on span "Run Web Report" at bounding box center [319, 225] width 39 height 6
select select "View all"
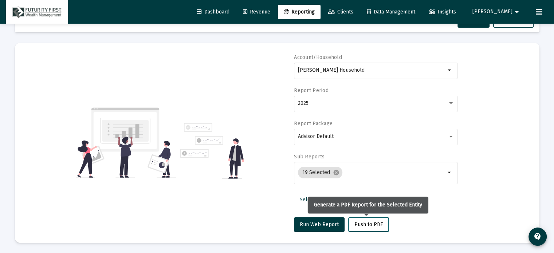
click at [368, 225] on span "Push to PDF" at bounding box center [368, 225] width 28 height 6
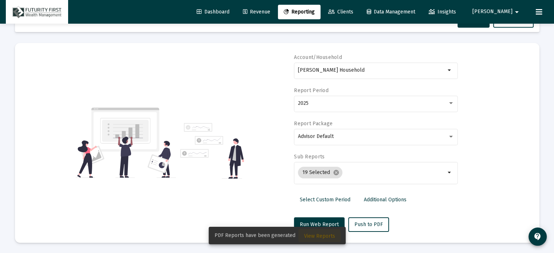
click at [317, 236] on span "View Reports" at bounding box center [319, 236] width 31 height 6
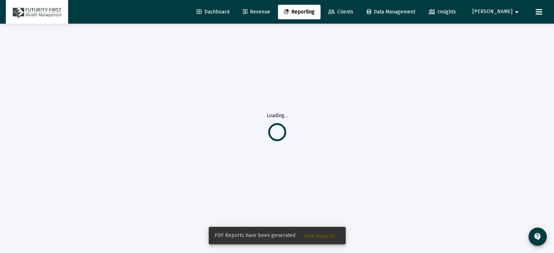
scroll to position [23, 0]
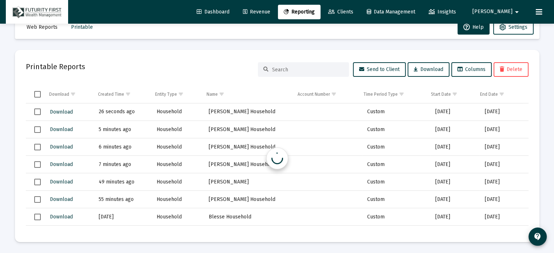
scroll to position [19, 0]
click at [60, 110] on span "Download" at bounding box center [61, 112] width 23 height 6
